Goal: Task Accomplishment & Management: Manage account settings

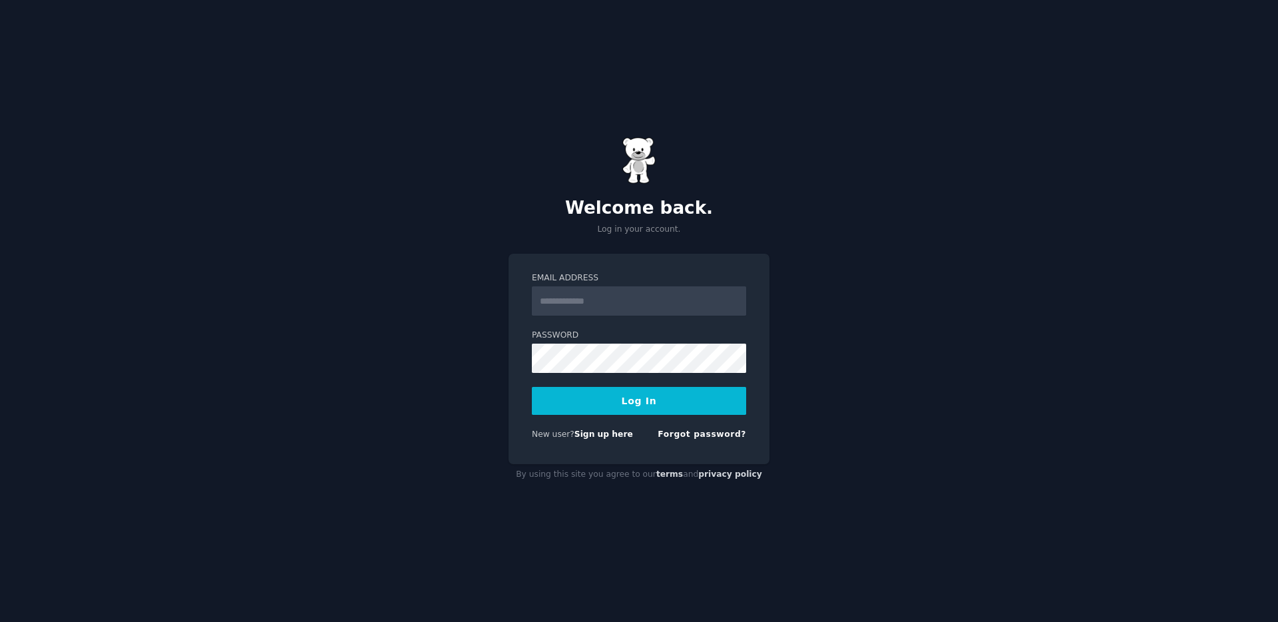
click at [609, 302] on input "Email Address" at bounding box center [639, 300] width 214 height 29
type input "**********"
click at [627, 404] on button "Log In" at bounding box center [639, 401] width 214 height 28
